Goal: Find specific page/section: Locate a particular part of the current website

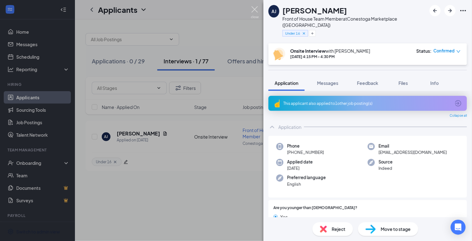
click at [254, 9] on img at bounding box center [255, 12] width 8 height 12
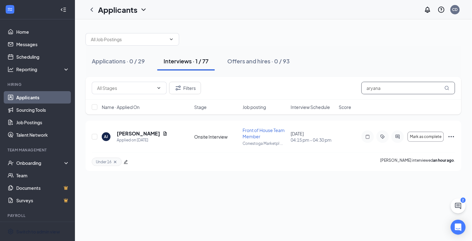
click at [375, 91] on input "aryana" at bounding box center [409, 88] width 94 height 12
type input "m"
type input "akirra"
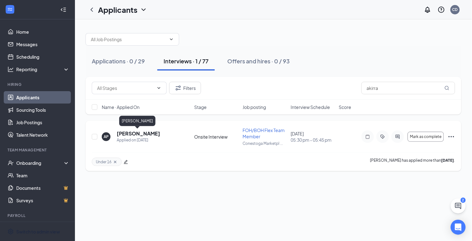
click at [135, 131] on h5 "[PERSON_NAME]" at bounding box center [138, 133] width 43 height 7
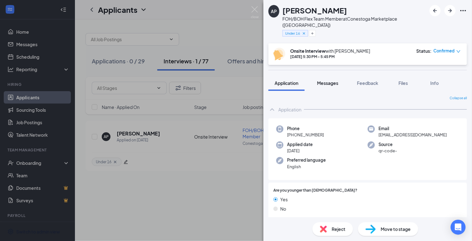
click at [329, 80] on span "Messages" at bounding box center [327, 83] width 21 height 6
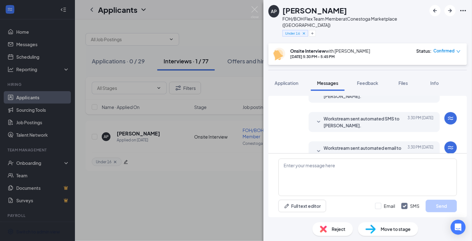
scroll to position [202, 0]
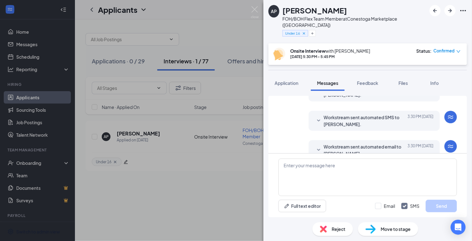
click at [321, 147] on icon "SmallChevronDown" at bounding box center [318, 150] width 7 height 7
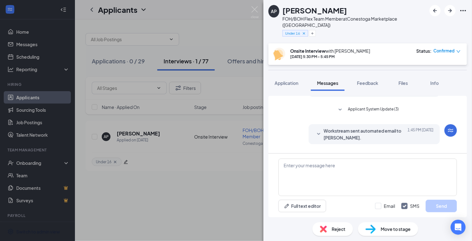
scroll to position [129, 0]
click at [319, 132] on icon "SmallChevronDown" at bounding box center [318, 135] width 7 height 7
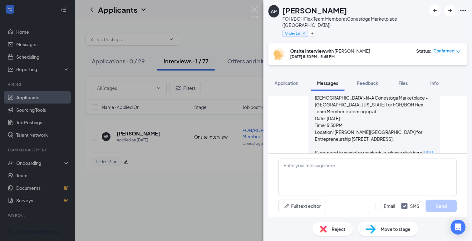
scroll to position [402, 0]
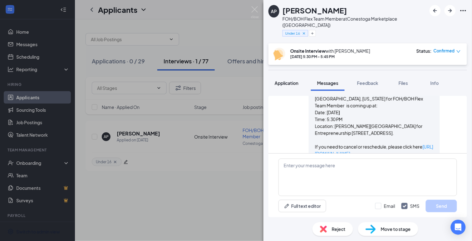
click at [288, 80] on span "Application" at bounding box center [287, 83] width 24 height 6
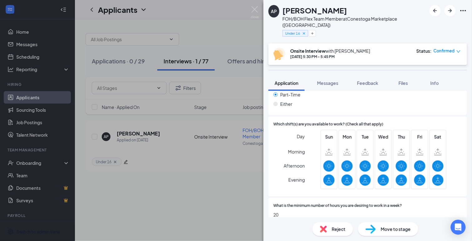
scroll to position [309, 0]
